Goal: Transaction & Acquisition: Register for event/course

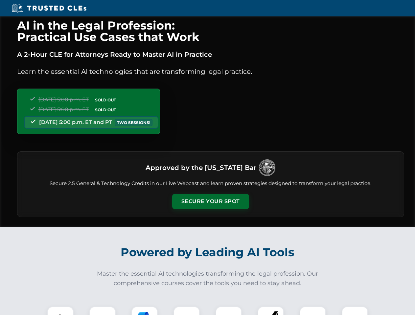
click at [210, 202] on button "Secure Your Spot" at bounding box center [210, 201] width 77 height 15
click at [60, 311] on img at bounding box center [60, 319] width 19 height 19
click at [103, 311] on div at bounding box center [102, 320] width 26 height 26
